Goal: Check status

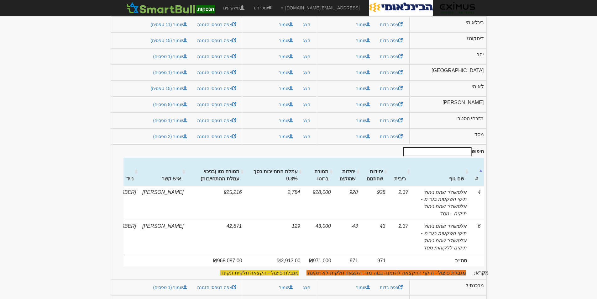
click at [536, 66] on body "Mayah@eximuscm.com הגדרות חשבונות הנפקה תבניות הודעות קיבול" at bounding box center [298, 73] width 597 height 487
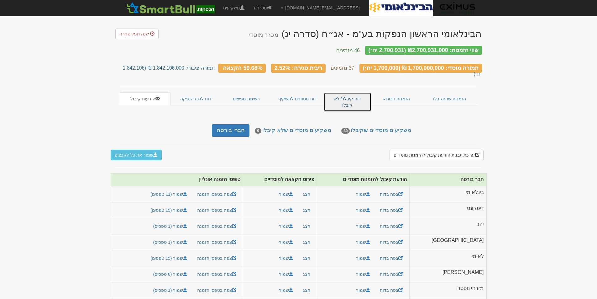
click at [340, 92] on link "דוח קיבלו / לא קיבלו" at bounding box center [347, 101] width 47 height 19
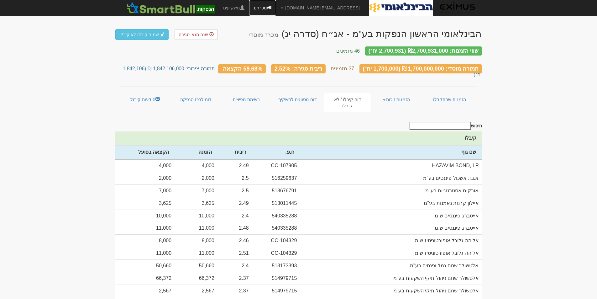
click at [276, 5] on link "מכרזים" at bounding box center [262, 8] width 27 height 16
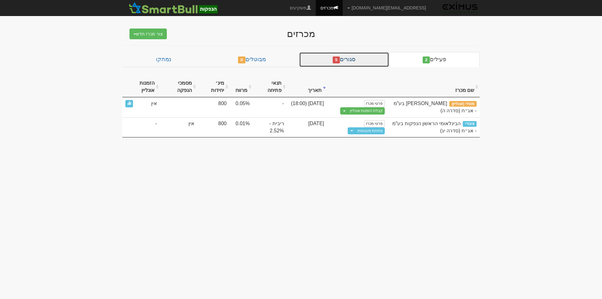
click at [339, 56] on span "5" at bounding box center [336, 59] width 8 height 7
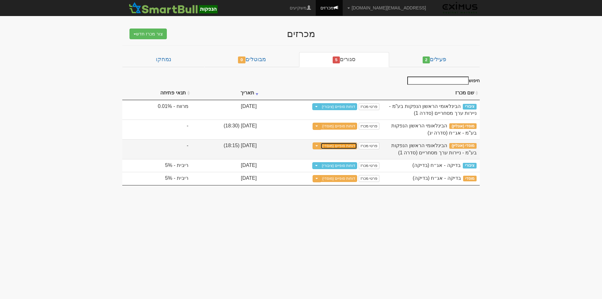
click at [342, 145] on link "דוחות סופיים (מוסדי)" at bounding box center [338, 145] width 37 height 7
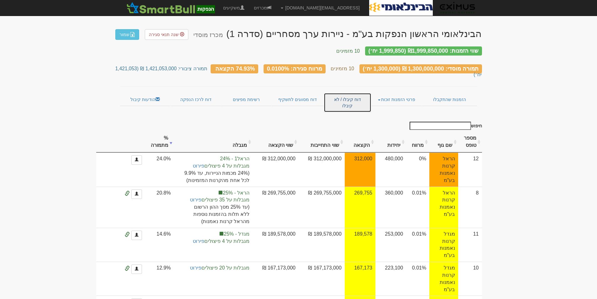
click at [353, 93] on link "דוח קיבלו / לא קיבלו" at bounding box center [347, 102] width 47 height 19
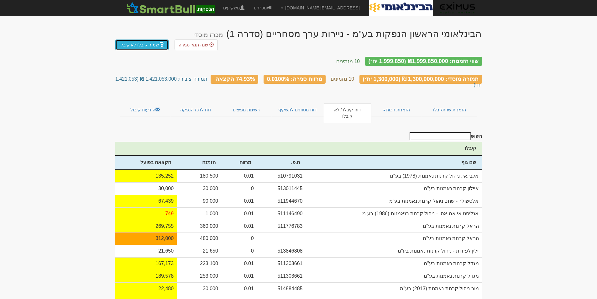
click at [139, 39] on link "שמור קיבלו לא קיבלו" at bounding box center [142, 44] width 54 height 11
